Goal: Information Seeking & Learning: Check status

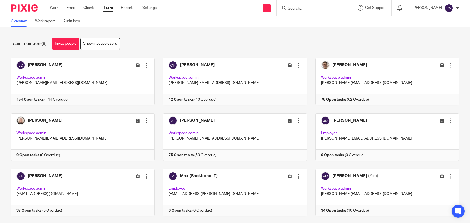
click at [299, 8] on input "Search" at bounding box center [311, 8] width 48 height 5
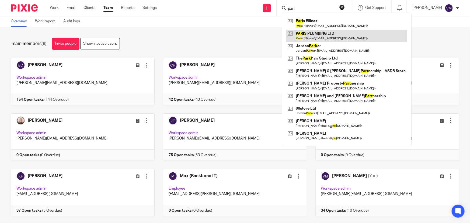
type input "pari"
click at [326, 33] on link at bounding box center [346, 36] width 121 height 12
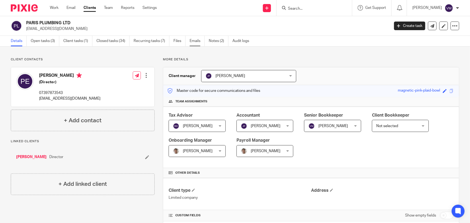
click at [193, 40] on link "Emails" at bounding box center [197, 41] width 15 height 11
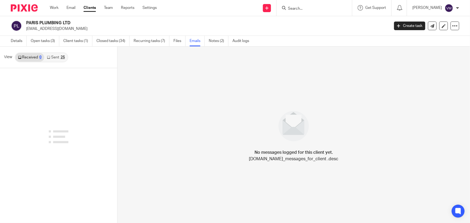
click at [307, 7] on input "Search" at bounding box center [311, 8] width 48 height 5
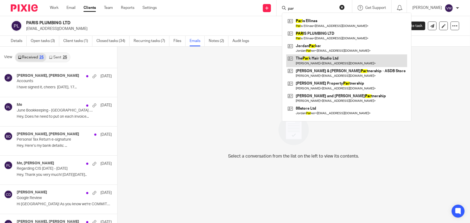
type input "par"
click at [325, 57] on link at bounding box center [346, 60] width 121 height 12
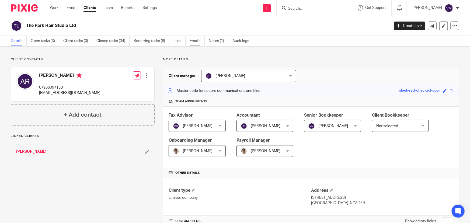
click at [198, 41] on link "Emails" at bounding box center [197, 41] width 15 height 11
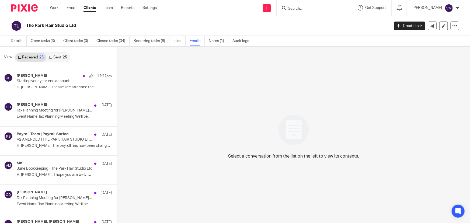
click at [60, 57] on link "Sent 25" at bounding box center [57, 57] width 23 height 9
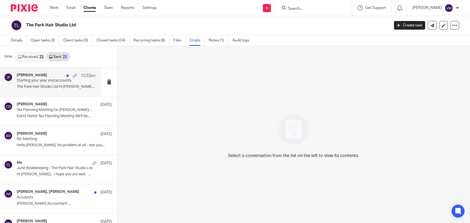
click at [44, 74] on div "[PERSON_NAME] 12:22pm" at bounding box center [56, 75] width 79 height 5
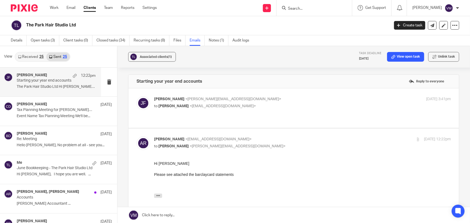
scroll to position [0, 0]
click at [259, 104] on p "to Adam Radage <theparkhair@gmail.com>" at bounding box center [253, 106] width 198 height 6
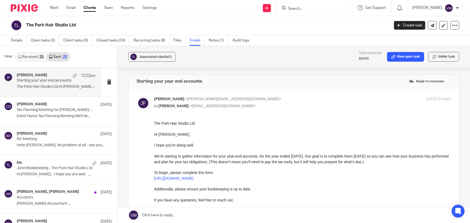
click at [259, 95] on label at bounding box center [294, 170] width 331 height 164
click at [137, 96] on input "checkbox" at bounding box center [136, 96] width 0 height 0
checkbox input "false"
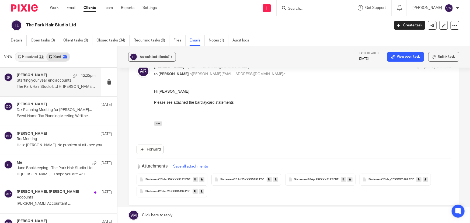
scroll to position [73, 0]
click at [37, 115] on p "Event Name Tax Planning Meeting We'll be..." at bounding box center [56, 116] width 79 height 5
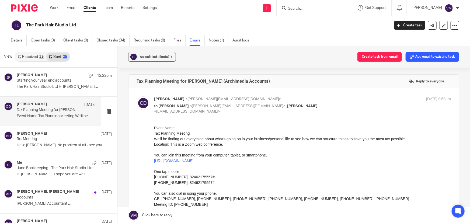
scroll to position [0, 0]
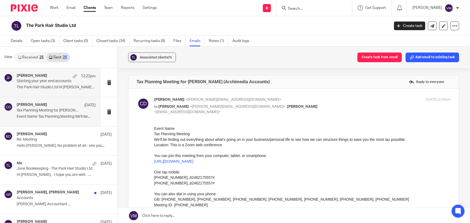
click at [40, 85] on div "Jill Fox 12:22pm Starting your year end accounts The Park Hair Studio Ltd Hi Ad…" at bounding box center [56, 83] width 79 height 18
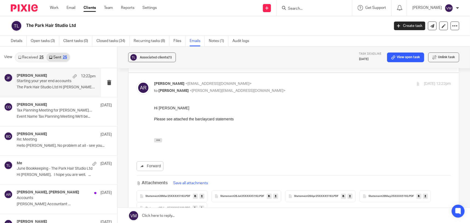
scroll to position [119, 0]
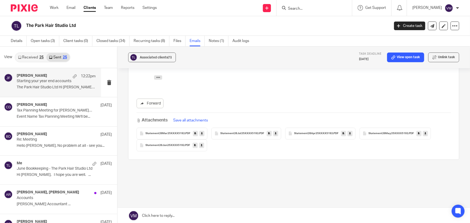
click at [36, 59] on link "Received 25" at bounding box center [30, 57] width 31 height 9
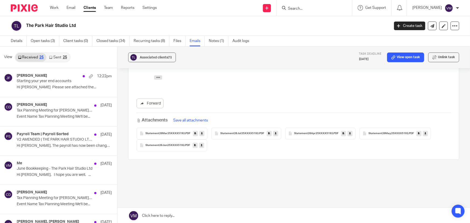
scroll to position [1, 0]
click at [110, 9] on link "Team" at bounding box center [108, 7] width 9 height 5
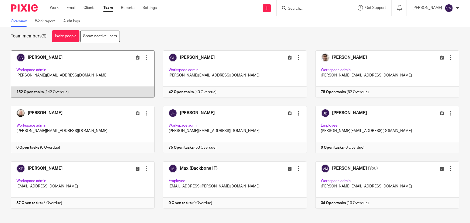
scroll to position [12, 0]
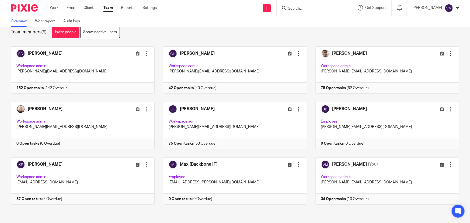
click at [303, 7] on input "Search" at bounding box center [311, 8] width 48 height 5
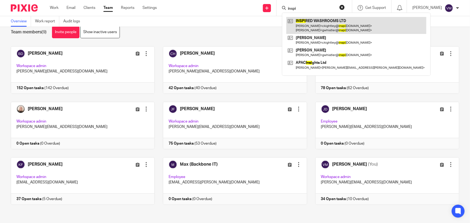
type input "inspi"
click at [318, 25] on link at bounding box center [356, 25] width 140 height 17
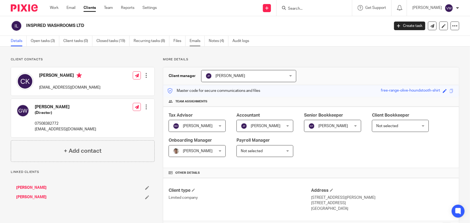
click at [193, 43] on link "Emails" at bounding box center [197, 41] width 15 height 11
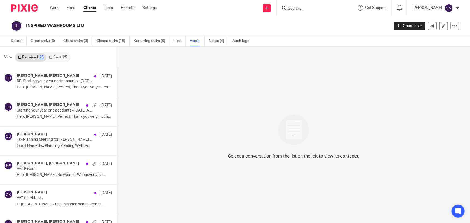
click at [58, 56] on link "Sent 25" at bounding box center [57, 57] width 23 height 9
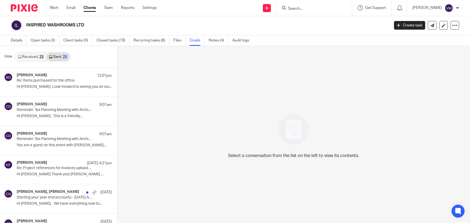
click at [33, 55] on link "Received 25" at bounding box center [30, 57] width 31 height 9
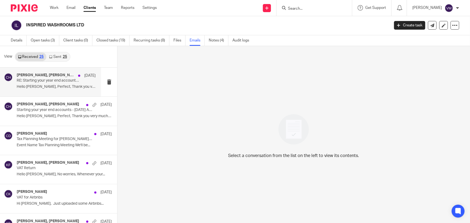
click at [53, 82] on p "RE: Starting your year end accounts - June 2025 Accounts" at bounding box center [48, 80] width 63 height 5
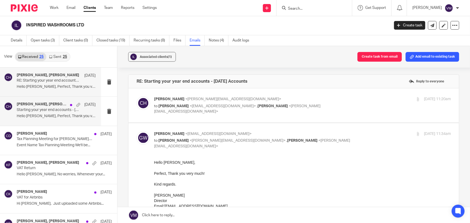
scroll to position [0, 0]
click at [346, 100] on p "Chloe Hooton <chloe@archimediaaccounts.co.uk>" at bounding box center [253, 99] width 198 height 6
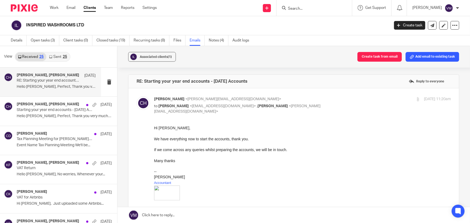
click at [352, 100] on div "8 Aug 2025 11:20am" at bounding box center [401, 99] width 99 height 6
checkbox input "false"
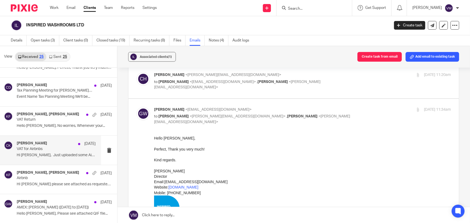
scroll to position [49, 0]
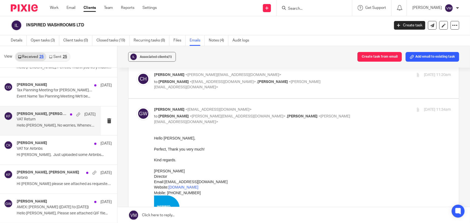
click at [33, 121] on p "VAT Return" at bounding box center [48, 119] width 63 height 5
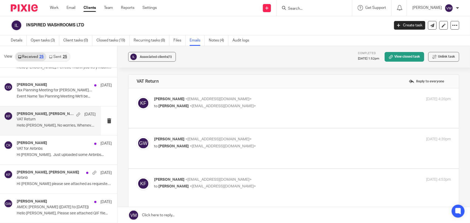
scroll to position [0, 0]
click at [284, 96] on p "Kirsty Flowerdew <kirsty@archimediaaccounts.co.uk>" at bounding box center [253, 99] width 198 height 6
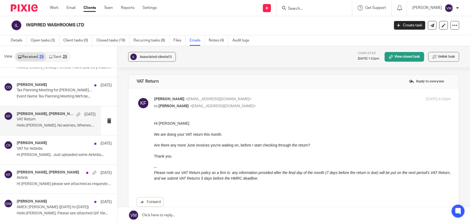
click at [285, 97] on p "Kirsty Flowerdew <kirsty@archimediaaccounts.co.uk>" at bounding box center [253, 99] width 198 height 6
checkbox input "false"
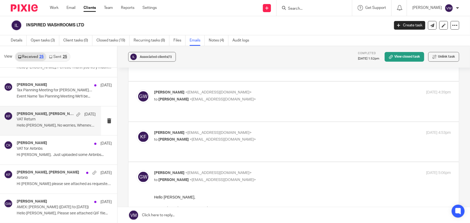
scroll to position [49, 0]
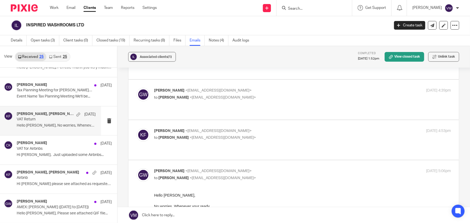
click at [286, 128] on p "Kirsty Flowerdew <kirsty@archimediaaccounts.co.uk>" at bounding box center [253, 131] width 198 height 6
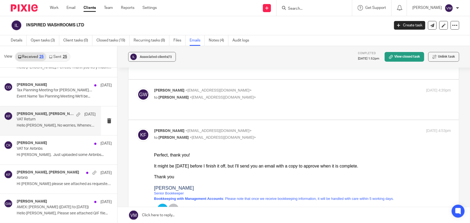
scroll to position [0, 0]
click at [137, 128] on input "checkbox" at bounding box center [136, 128] width 0 height 0
checkbox input "false"
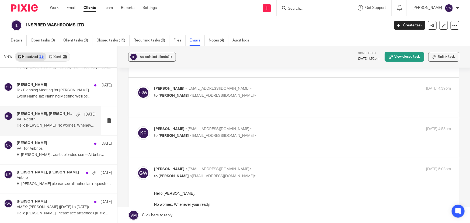
scroll to position [49, 0]
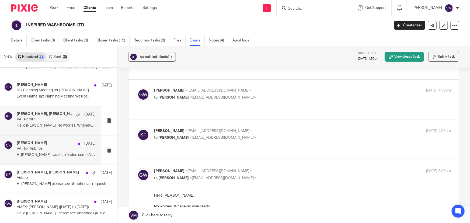
click at [33, 153] on p "Hi Kirsty, Just uploaded some Airbnbs..." at bounding box center [56, 155] width 79 height 5
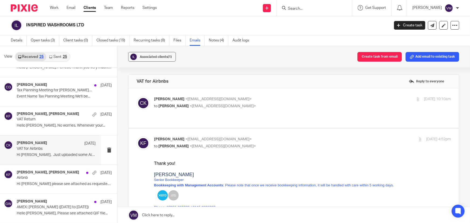
scroll to position [0, 0]
click at [300, 97] on p "Christopher Kightley <ckightley@inspiredwashrooms.co.uk>" at bounding box center [253, 99] width 198 height 6
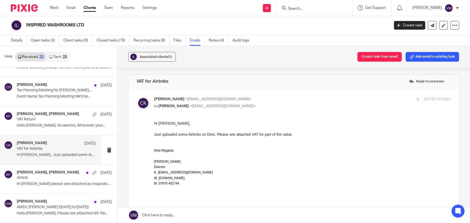
click at [300, 97] on p "Christopher Kightley <ckightley@inspiredwashrooms.co.uk>" at bounding box center [253, 99] width 198 height 6
checkbox input "false"
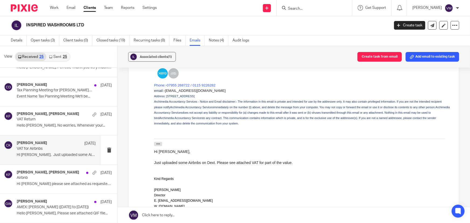
scroll to position [122, 0]
click at [59, 54] on link "Sent 25" at bounding box center [57, 57] width 23 height 9
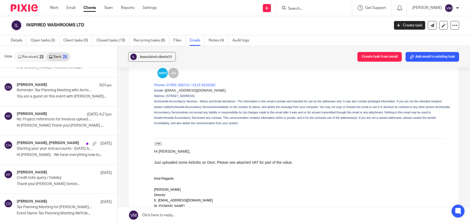
scroll to position [0, 0]
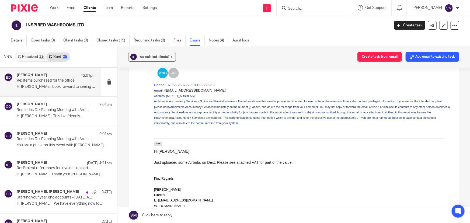
click at [36, 77] on h4 "Barbara Demtriou" at bounding box center [32, 75] width 30 height 5
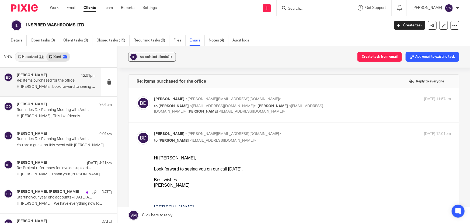
click at [352, 99] on div "11 Aug 2025 11:57am" at bounding box center [401, 99] width 99 height 6
checkbox input "true"
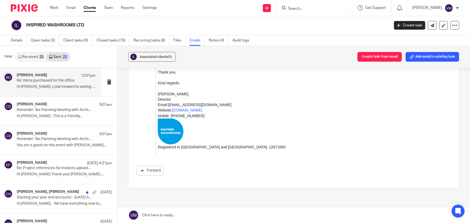
scroll to position [906, 0]
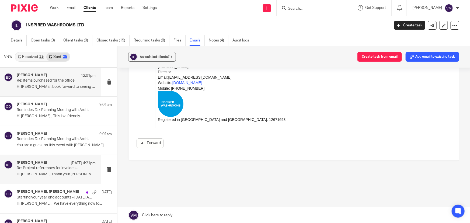
click at [40, 172] on p "Hi Glenn Thank you! Kirsty Flowerdew ..." at bounding box center [56, 174] width 79 height 5
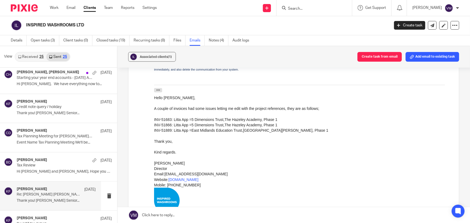
scroll to position [196, 0]
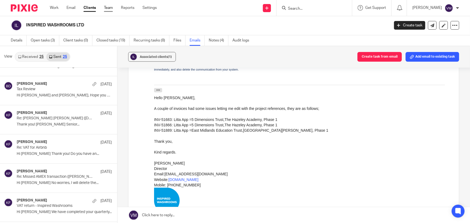
click at [112, 7] on link "Team" at bounding box center [108, 7] width 9 height 5
